Goal: Information Seeking & Learning: Learn about a topic

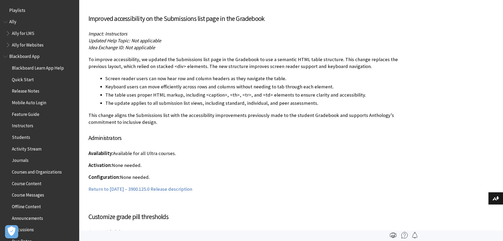
scroll to position [578, 0]
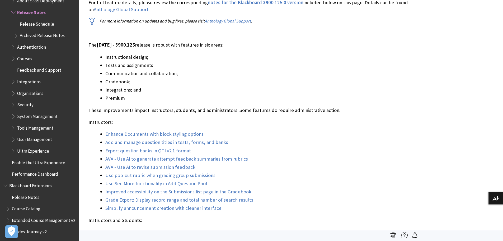
scroll to position [412, 0]
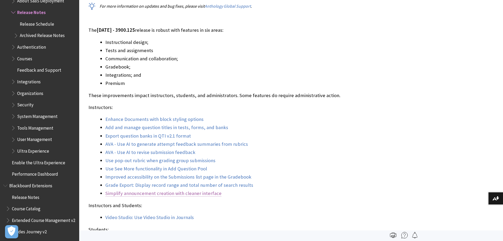
click at [151, 194] on link "Simplify announcement creation with cleaner interface" at bounding box center [163, 193] width 116 height 6
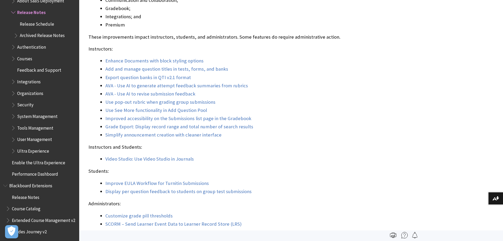
scroll to position [575, 0]
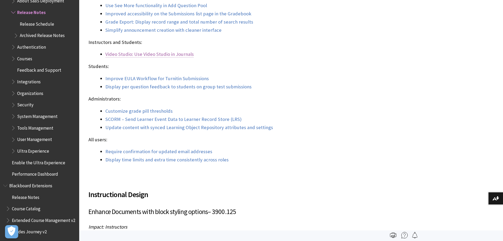
click at [137, 54] on span "Video Studio: Use Video Studio in Journals" at bounding box center [149, 54] width 88 height 6
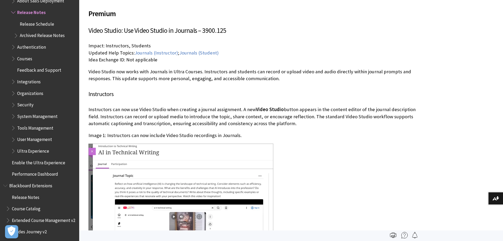
scroll to position [5445, 0]
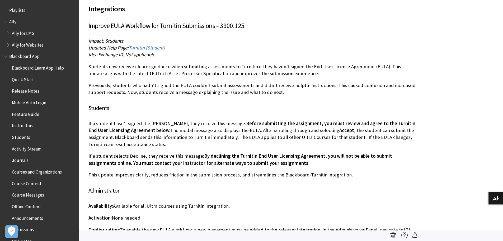
scroll to position [578, 0]
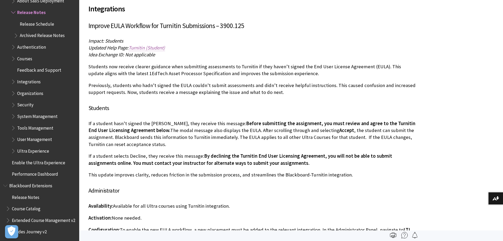
click at [152, 45] on span "Turnitin (Student)" at bounding box center [147, 48] width 36 height 6
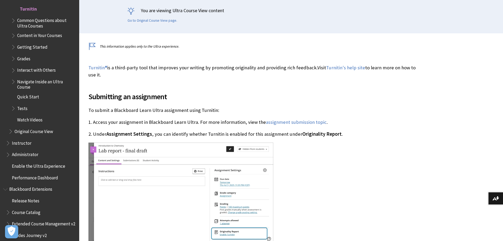
scroll to position [132, 0]
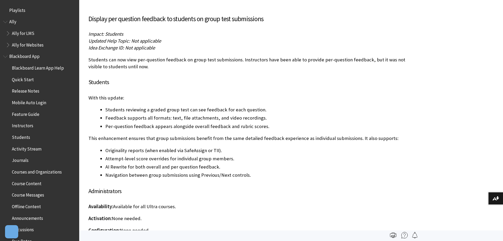
scroll to position [578, 0]
